Goal: Find specific page/section: Find specific page/section

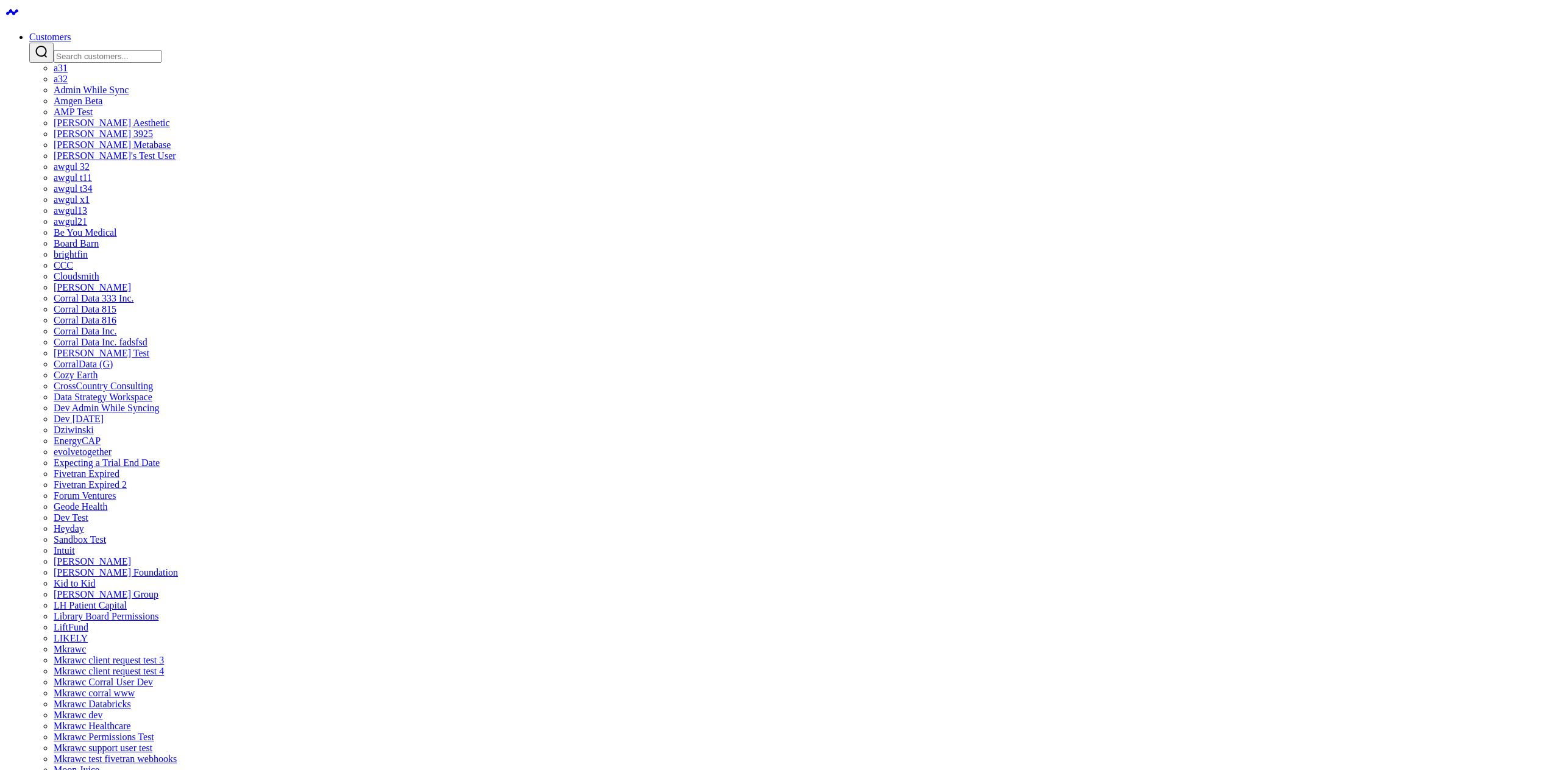
click at [162, 51] on input "Search customers input" at bounding box center [107, 56] width 108 height 12
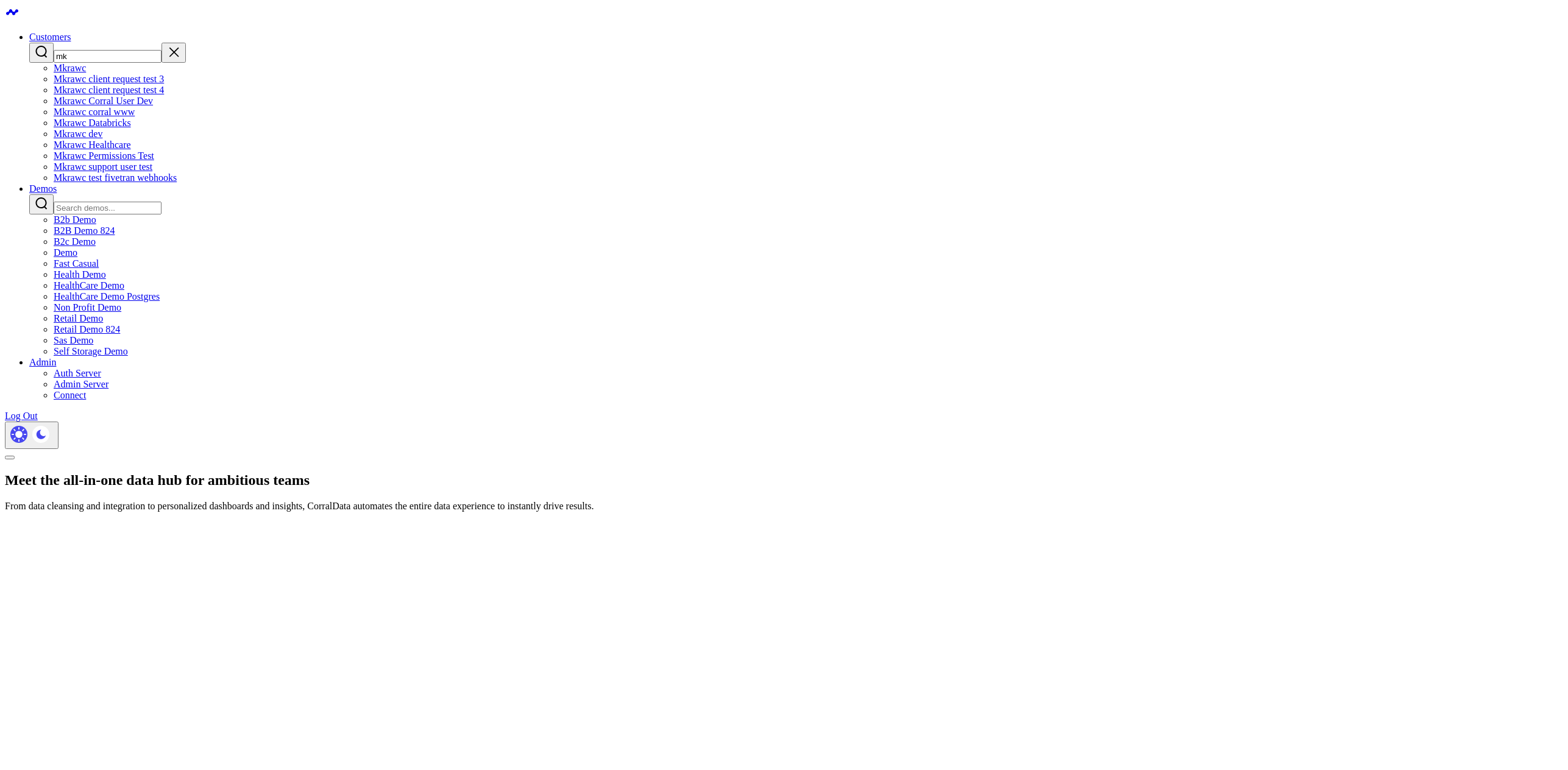
type input "mk"
click at [103, 139] on link "Mkrawc dev" at bounding box center [78, 133] width 49 height 10
